Goal: Use online tool/utility: Utilize a website feature to perform a specific function

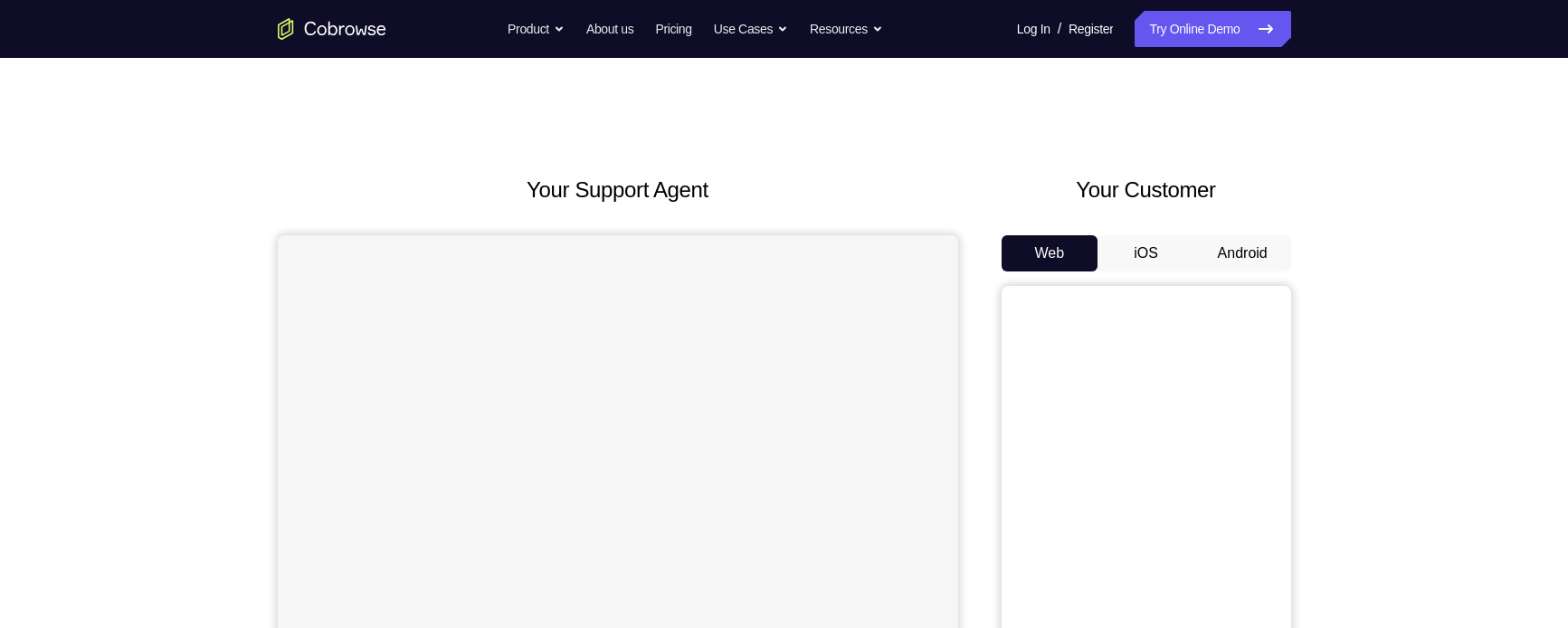
click at [1236, 248] on button "Android" at bounding box center [1243, 253] width 97 height 36
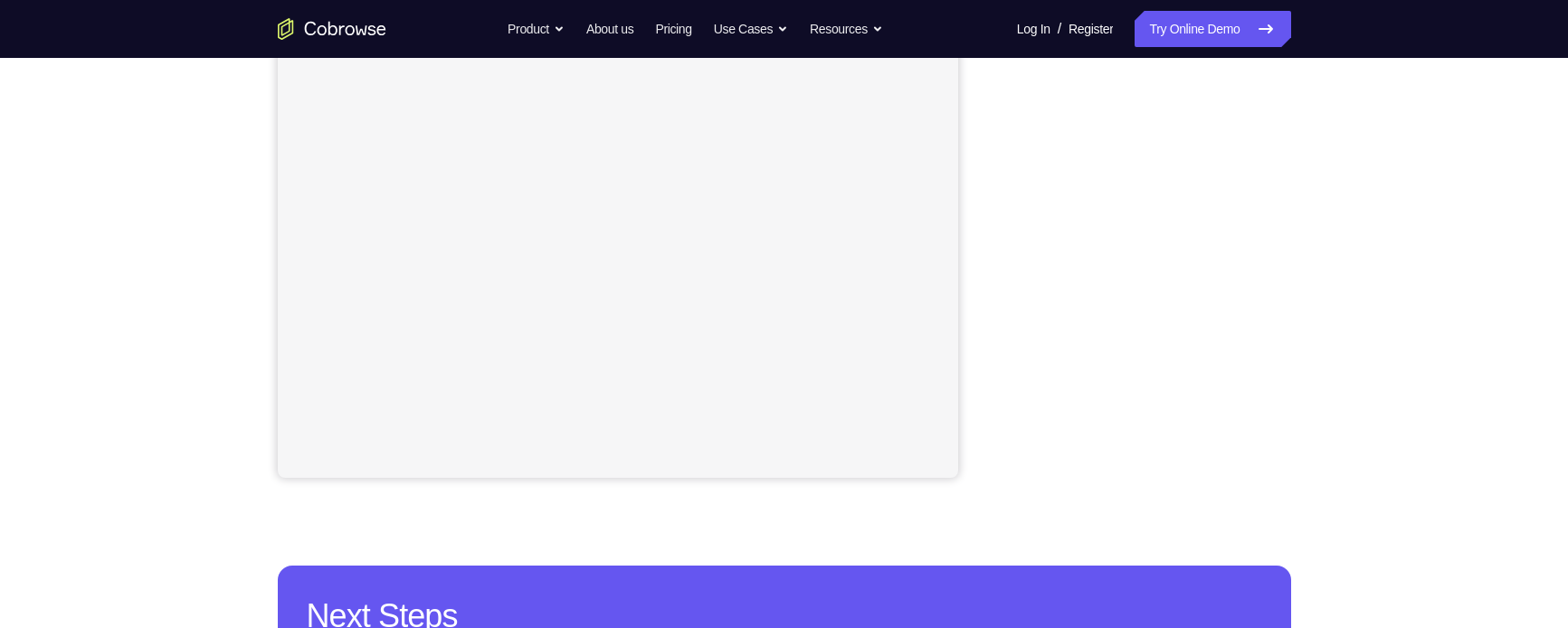
scroll to position [365, 0]
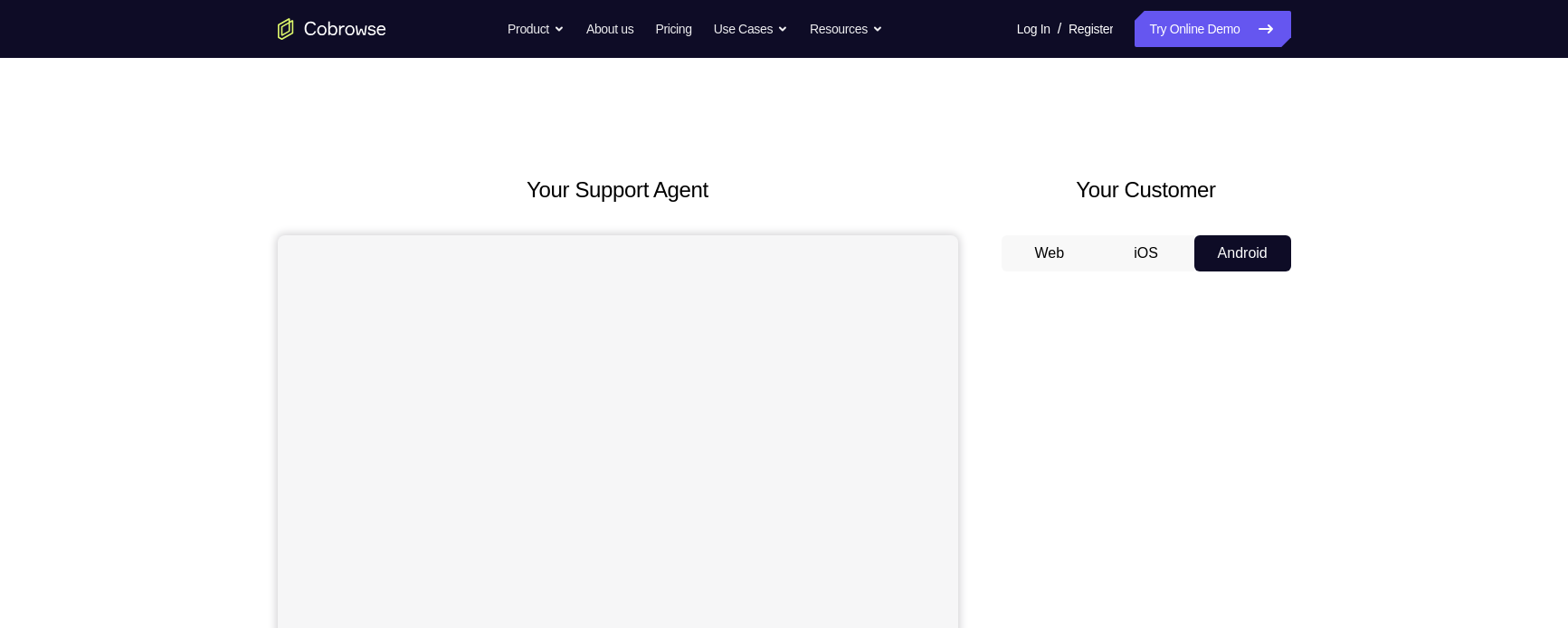
scroll to position [45, 0]
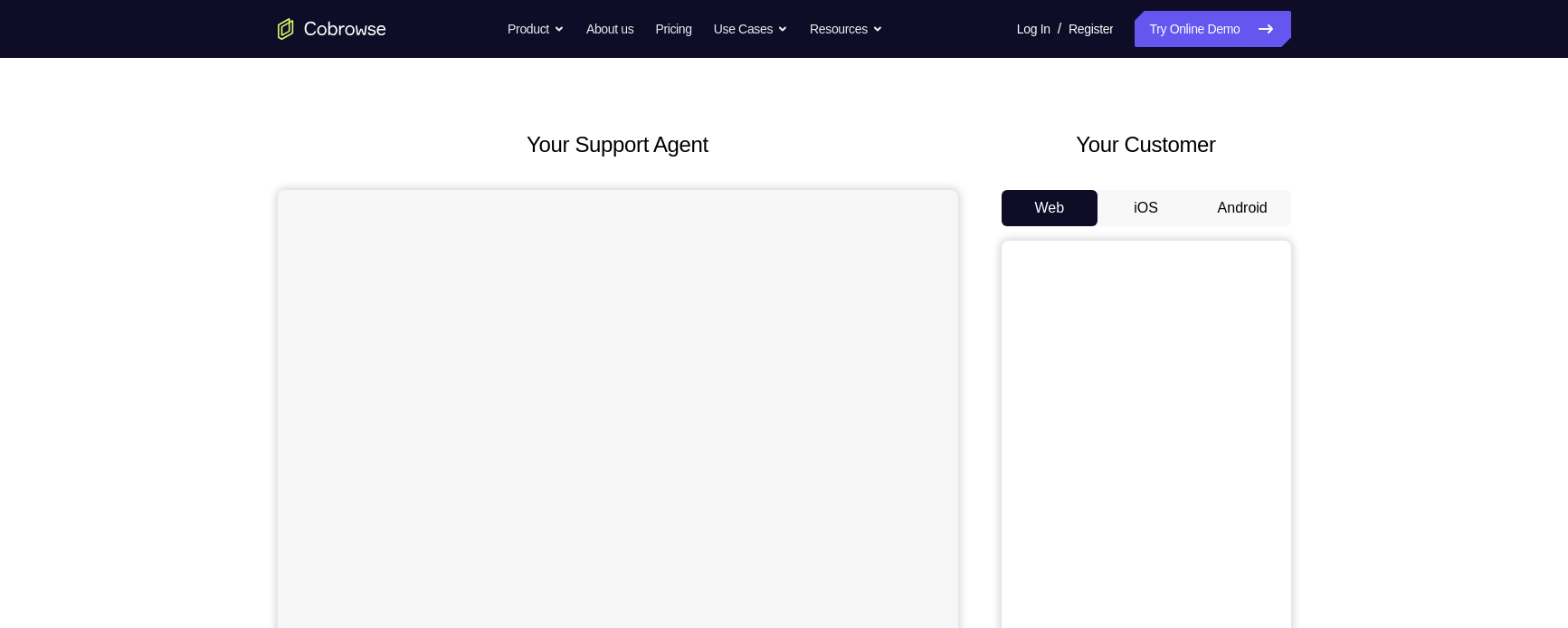
click at [1263, 199] on button "Android" at bounding box center [1243, 207] width 97 height 36
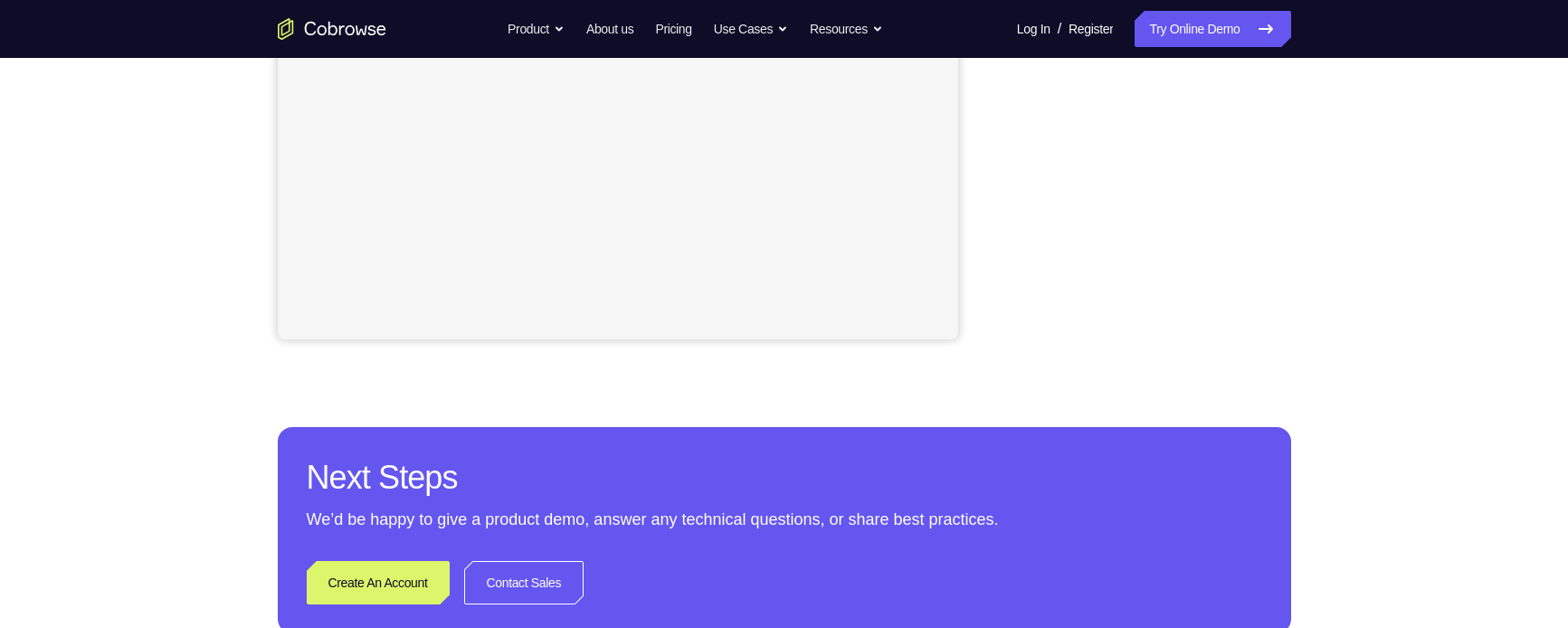
scroll to position [549, 0]
